Goal: Task Accomplishment & Management: Complete application form

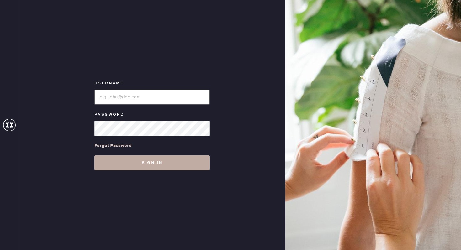
type input "reformationbroadwayplaza"
click at [122, 159] on button "Sign in" at bounding box center [151, 162] width 115 height 15
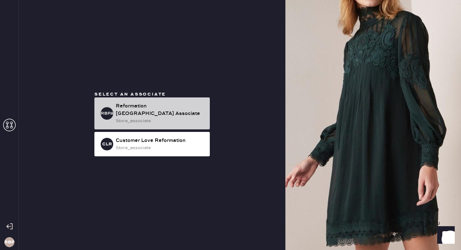
click at [165, 111] on div "Reformation [GEOGRAPHIC_DATA] Associate" at bounding box center [160, 109] width 89 height 15
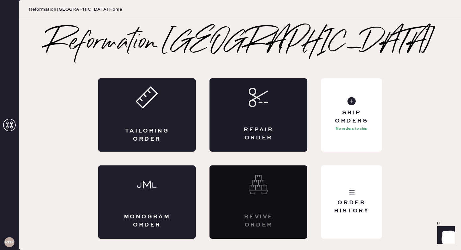
click at [260, 119] on div "Repair Order" at bounding box center [258, 114] width 98 height 73
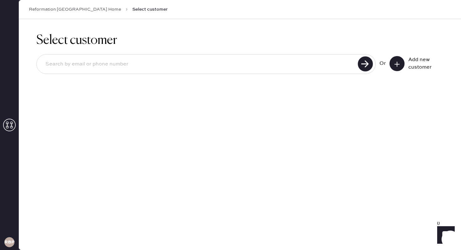
click at [398, 67] on button at bounding box center [396, 63] width 15 height 15
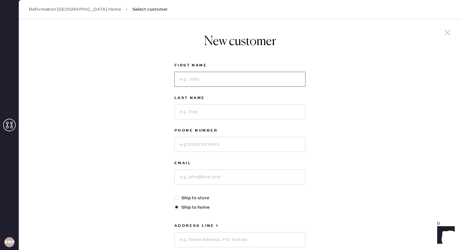
click at [297, 77] on input at bounding box center [239, 79] width 131 height 15
type input "[PERSON_NAME]"
click at [226, 114] on input at bounding box center [239, 111] width 131 height 15
type input "[PERSON_NAME]"
click at [221, 146] on input at bounding box center [239, 144] width 131 height 15
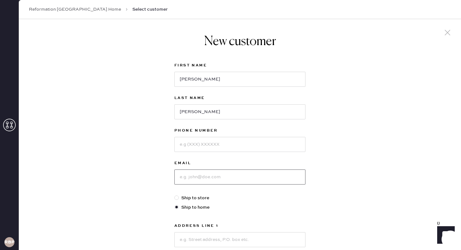
click at [195, 175] on input at bounding box center [239, 176] width 131 height 15
type input "[EMAIL_ADDRESS][DOMAIN_NAME]"
click at [354, 154] on div "New customer First Name [PERSON_NAME] Last Name [PERSON_NAME] Phone Number Emai…" at bounding box center [240, 213] width 442 height 388
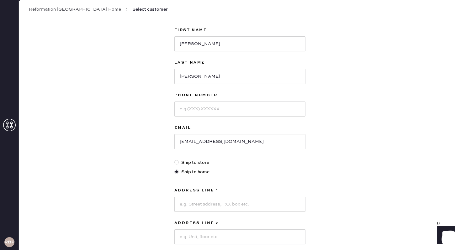
scroll to position [38, 0]
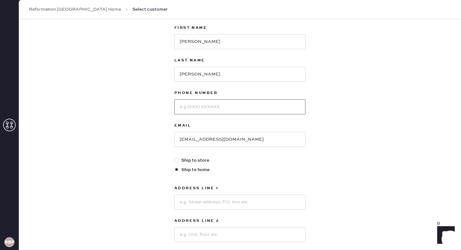
click at [257, 106] on input at bounding box center [239, 106] width 131 height 15
type input "9253300336"
click at [377, 120] on div "New customer First Name [PERSON_NAME] Last Name [PERSON_NAME] Phone Number [PHO…" at bounding box center [240, 176] width 442 height 388
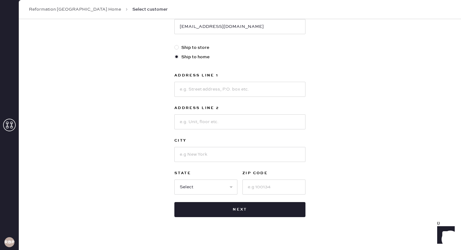
scroll to position [158, 0]
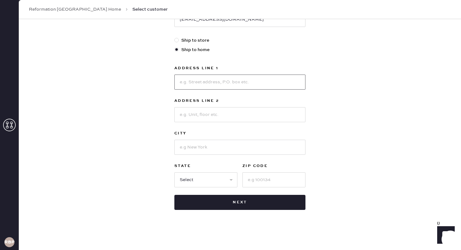
click at [243, 81] on input at bounding box center [239, 82] width 131 height 15
type input "[STREET_ADDRESS][PERSON_NAME]"
click at [223, 110] on input at bounding box center [239, 114] width 131 height 15
click at [188, 147] on input at bounding box center [239, 147] width 131 height 15
type input "Alamo"
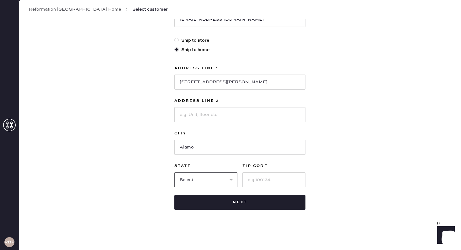
click at [195, 175] on select "Select AK AL AR AZ CA CO CT [GEOGRAPHIC_DATA] DE FL [GEOGRAPHIC_DATA] HI [GEOGR…" at bounding box center [205, 179] width 63 height 15
select select "CA"
click at [261, 179] on input at bounding box center [273, 179] width 63 height 15
type input "94507"
click at [388, 139] on div "New customer First Name [PERSON_NAME] Last Name [PERSON_NAME] Phone Number [PHO…" at bounding box center [240, 56] width 442 height 388
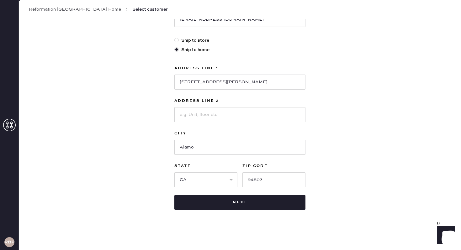
click at [399, 137] on div "New customer First Name [PERSON_NAME] Last Name [PERSON_NAME] Phone Number [PHO…" at bounding box center [240, 56] width 442 height 388
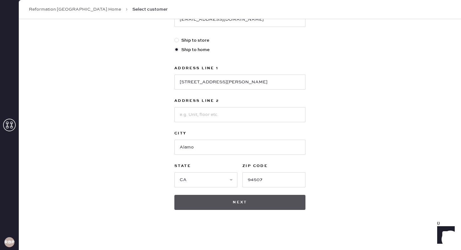
click at [275, 206] on button "Next" at bounding box center [239, 202] width 131 height 15
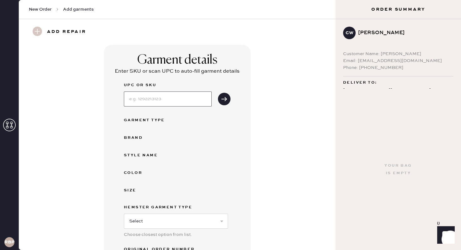
click at [153, 101] on input at bounding box center [168, 98] width 88 height 15
click at [126, 102] on input at bounding box center [168, 98] width 88 height 15
type input "1315915BLK00M"
click at [227, 96] on button "submit" at bounding box center [224, 99] width 13 height 13
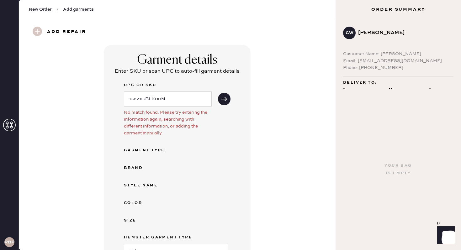
click at [262, 104] on div "Garment details Enter SKU or scan UPC to auto-fill garment details UPC or SKU 1…" at bounding box center [177, 184] width 294 height 279
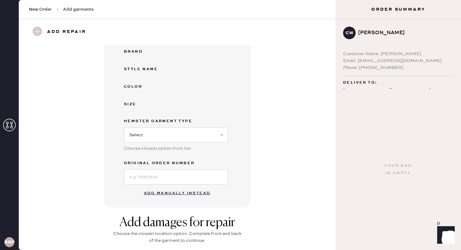
scroll to position [125, 0]
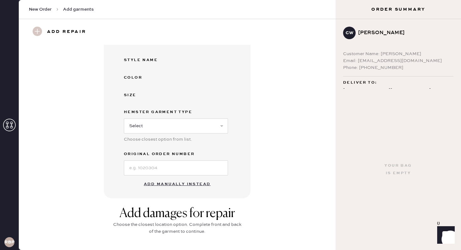
click at [183, 189] on button "Add manually instead" at bounding box center [177, 184] width 74 height 13
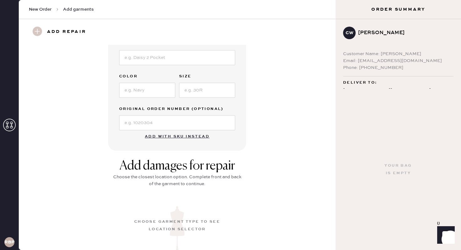
scroll to position [112, 0]
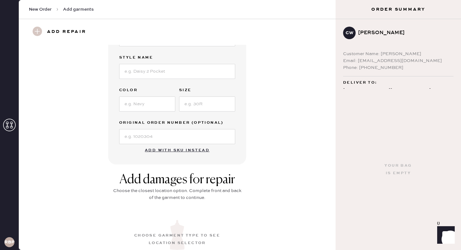
drag, startPoint x: 293, startPoint y: 120, endPoint x: 293, endPoint y: 114, distance: 5.6
click at [293, 120] on div "Garment details Garment Type Select Basic Skirt Jeans Leggings Pants Shorts Bas…" at bounding box center [177, 48] width 294 height 231
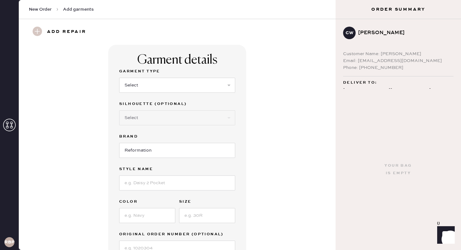
scroll to position [0, 0]
click at [228, 90] on select "Select Basic Skirt Jeans Leggings Pants Shorts Basic Sleeved Dress Basic Sleeve…" at bounding box center [177, 85] width 116 height 15
select select "13"
click at [158, 185] on input at bounding box center [177, 182] width 116 height 15
type input "AURA SKIRT"
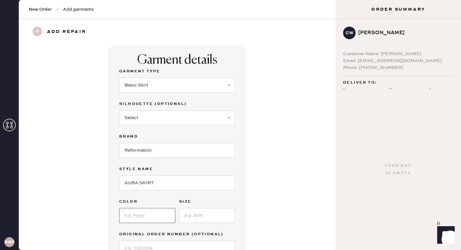
click at [142, 215] on input at bounding box center [147, 215] width 56 height 15
type input "BLK"
click at [185, 218] on input at bounding box center [207, 215] width 56 height 15
type input "M"
click at [277, 202] on div "Garment details Garment Type Select Basic Skirt Jeans Leggings Pants Shorts Bas…" at bounding box center [177, 160] width 294 height 231
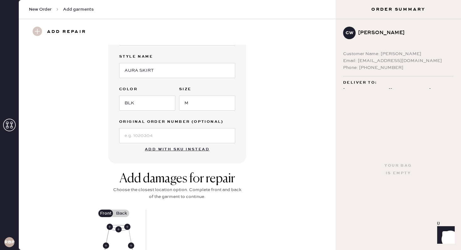
scroll to position [113, 0]
click at [195, 137] on input at bounding box center [177, 135] width 116 height 15
type input "S29552905"
click at [301, 180] on div "Add damages for repair Choose the closest location option. Complete front and b…" at bounding box center [177, 249] width 294 height 157
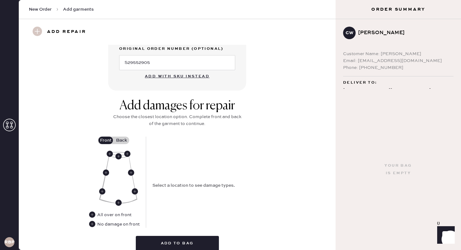
scroll to position [188, 0]
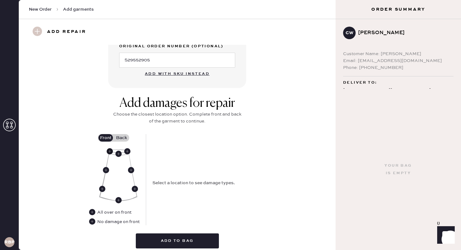
click at [109, 151] on use at bounding box center [110, 151] width 6 height 6
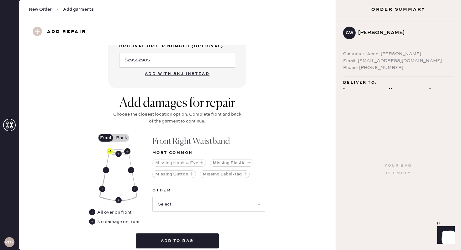
click at [187, 164] on button "Missing Hook & Eye" at bounding box center [179, 163] width 54 height 8
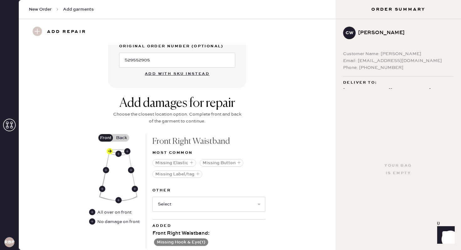
click at [279, 184] on div "Add damages for repair Choose the closest location option. Complete front and b…" at bounding box center [177, 186] width 294 height 180
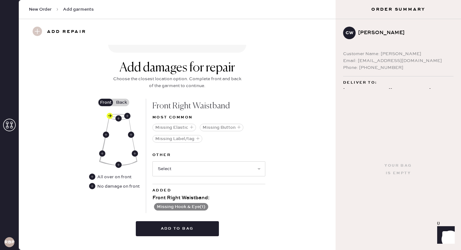
scroll to position [237, 0]
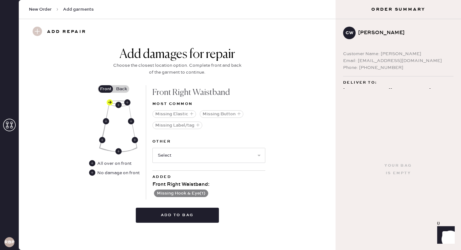
click at [122, 88] on label "Back" at bounding box center [121, 89] width 16 height 8
click at [121, 89] on input "Back" at bounding box center [121, 89] width 0 height 0
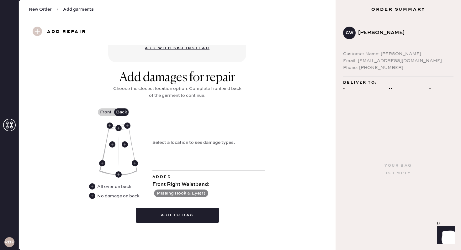
click at [95, 196] on div "No damage on back" at bounding box center [117, 196] width 44 height 7
click at [92, 196] on use at bounding box center [92, 196] width 6 height 6
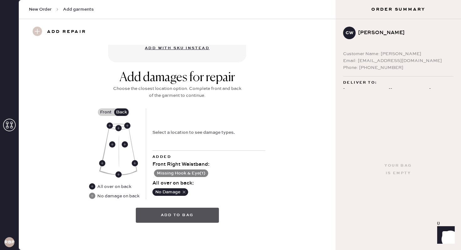
click at [156, 215] on button "Add to bag" at bounding box center [177, 215] width 83 height 15
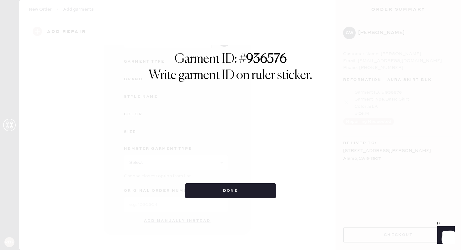
scroll to position [58, 0]
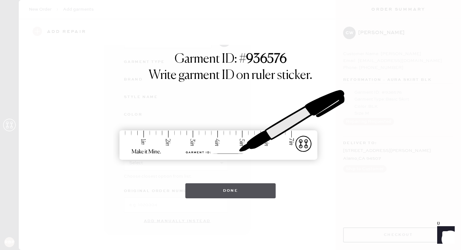
click at [238, 185] on button "Done" at bounding box center [230, 190] width 91 height 15
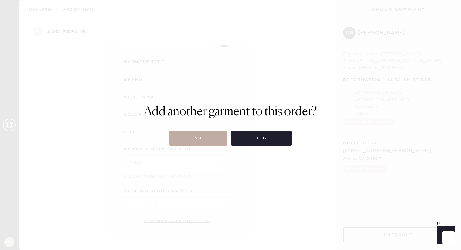
click at [212, 142] on button "No" at bounding box center [198, 138] width 58 height 15
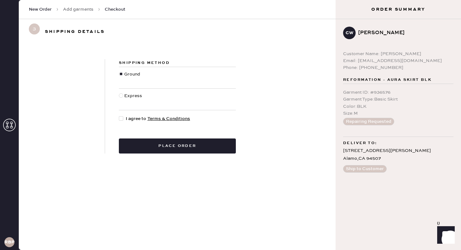
click at [122, 117] on div at bounding box center [121, 118] width 4 height 4
click at [119, 116] on input "I agree to Terms & Conditions" at bounding box center [119, 115] width 0 height 0
checkbox input "true"
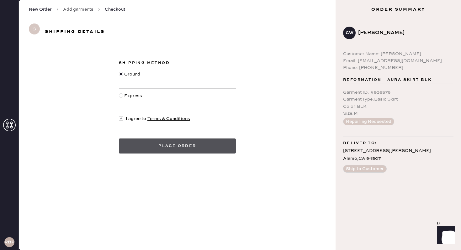
click at [143, 146] on button "Place order" at bounding box center [177, 145] width 117 height 15
